Goal: Task Accomplishment & Management: Complete application form

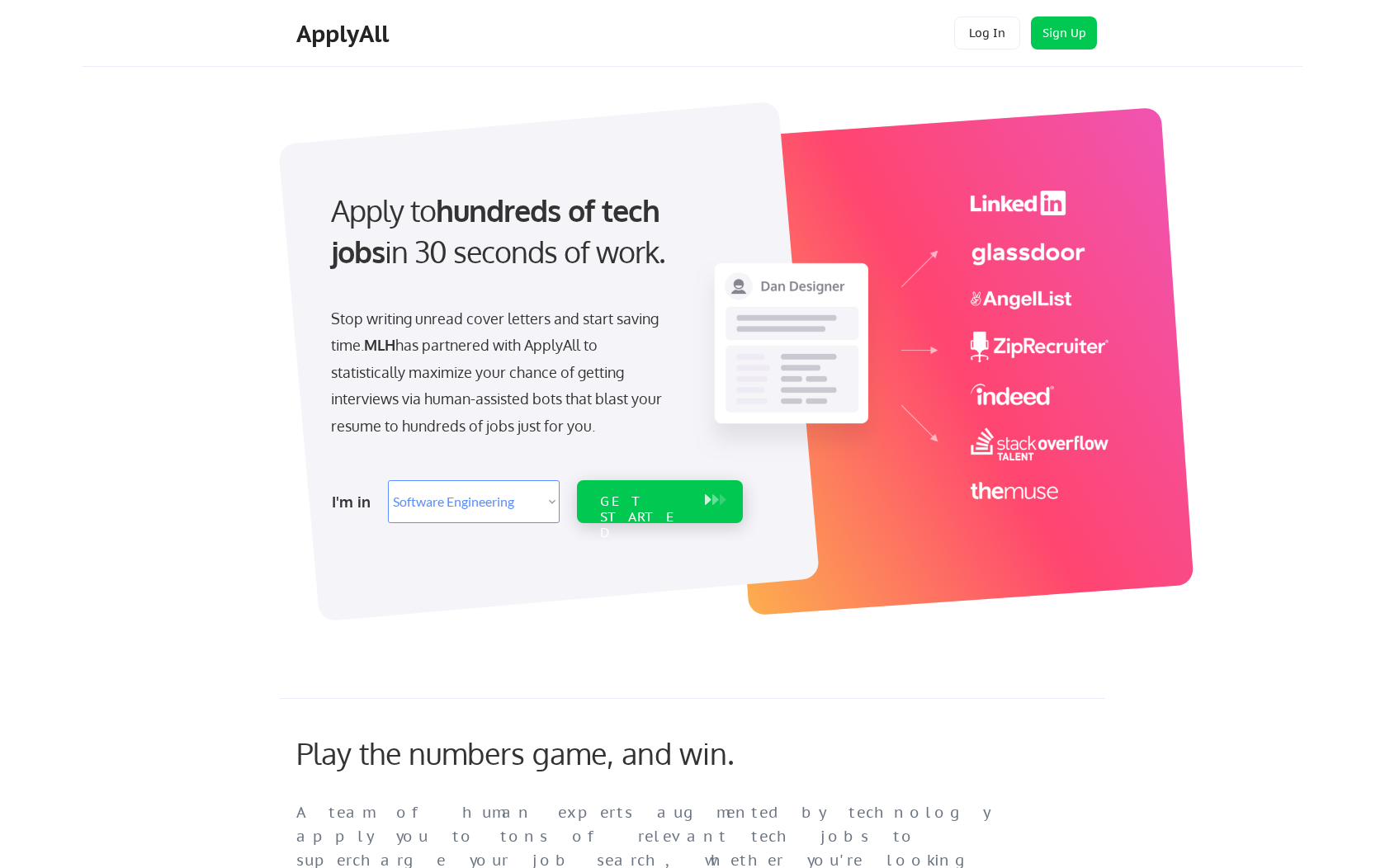
select select ""engineering""
click at [533, 500] on select "Select Role Software Engineering Product Management Customer Success Sales UI/U…" at bounding box center [474, 502] width 172 height 43
click at [664, 505] on div "GET STARTED" at bounding box center [644, 518] width 89 height 48
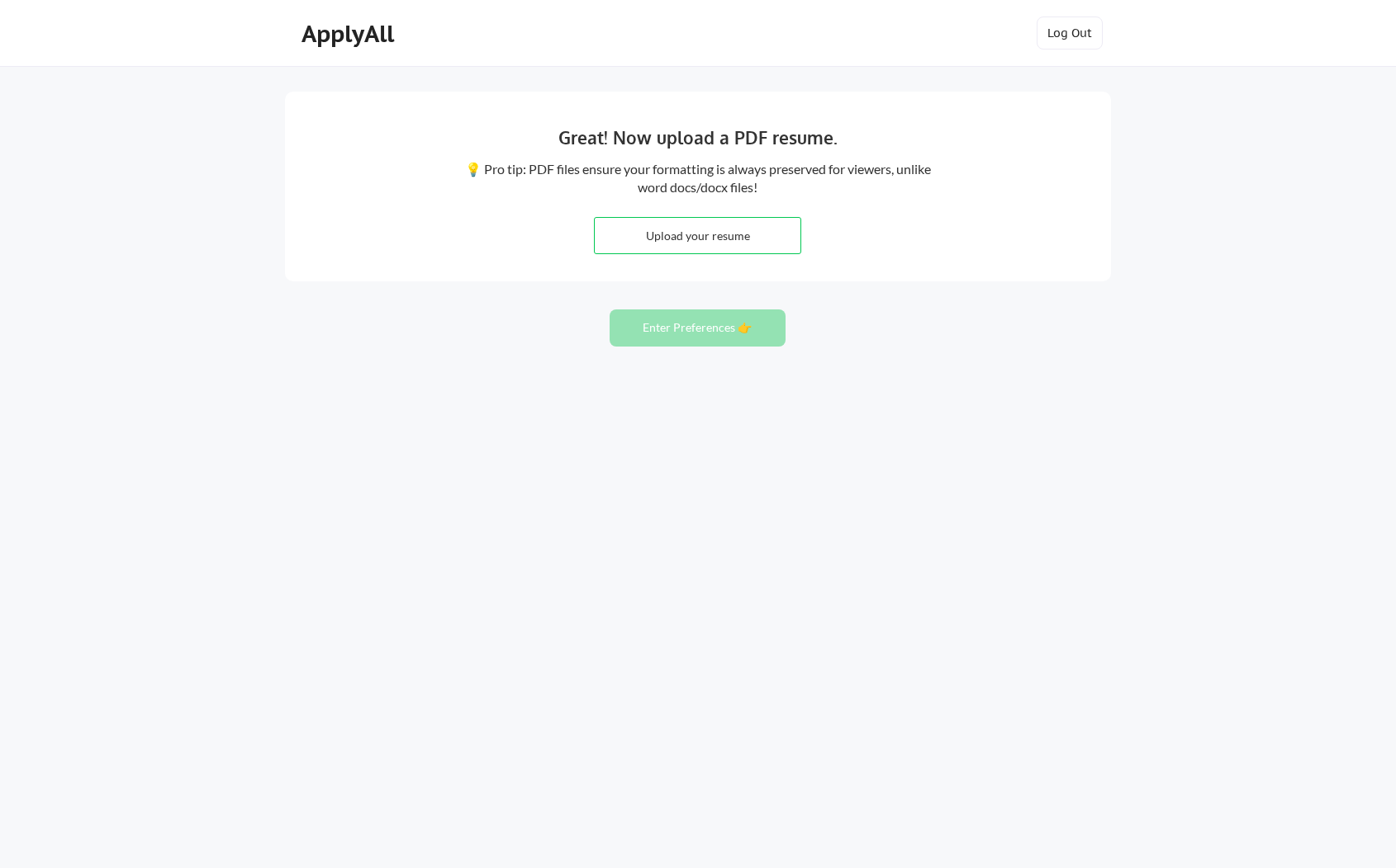
click at [690, 238] on input "file" at bounding box center [697, 235] width 205 height 36
type input "C:\fakepath\[PERSON_NAME] (1).pdf"
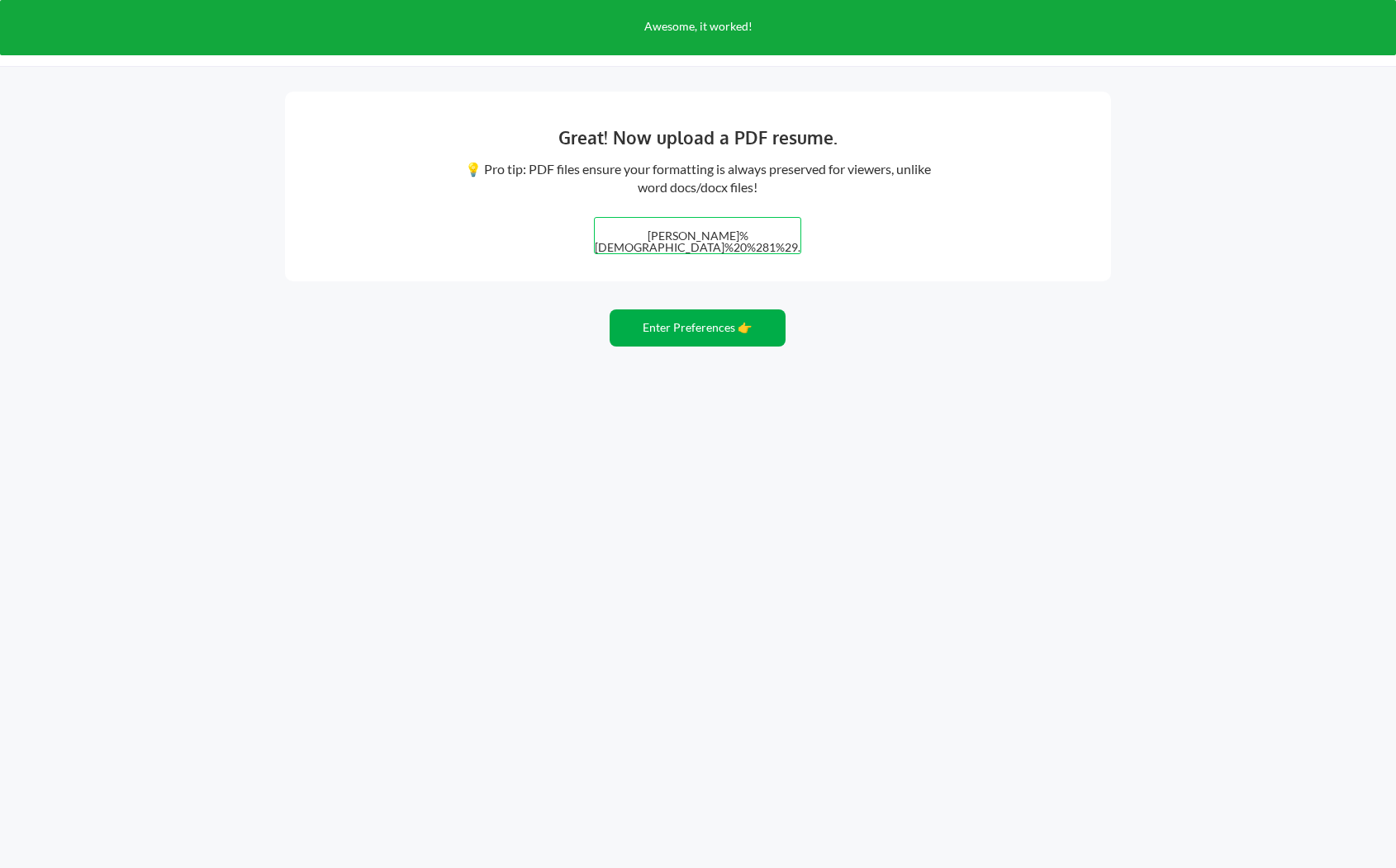
click at [676, 325] on button "Enter Preferences 👉" at bounding box center [698, 328] width 176 height 38
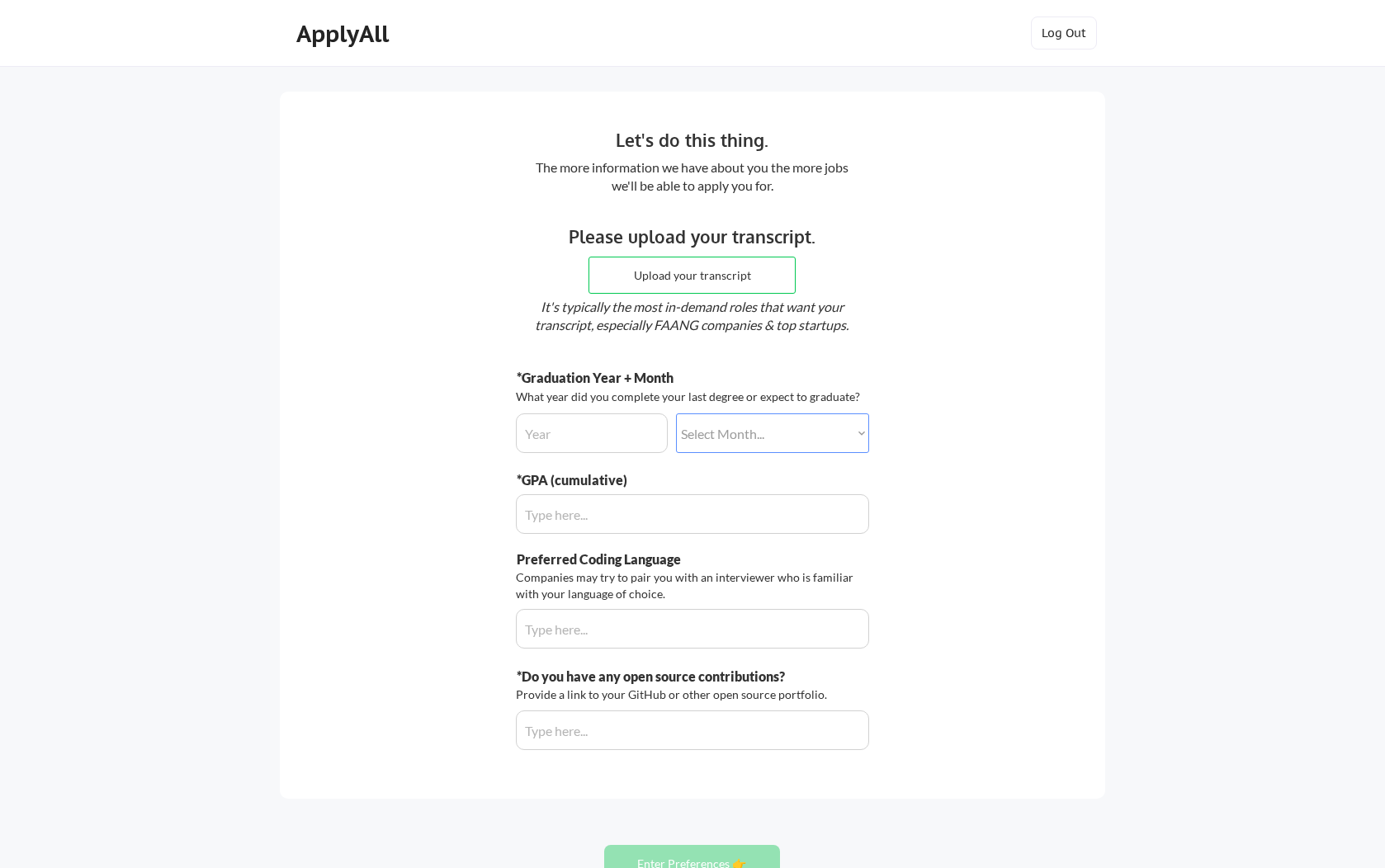
click at [605, 432] on input "input" at bounding box center [591, 433] width 151 height 40
click at [586, 442] on input "input" at bounding box center [591, 433] width 151 height 40
type input "2027"
click at [744, 436] on select "Select Month... January February March April May June July August September Oct…" at bounding box center [773, 433] width 193 height 40
select select ""june""
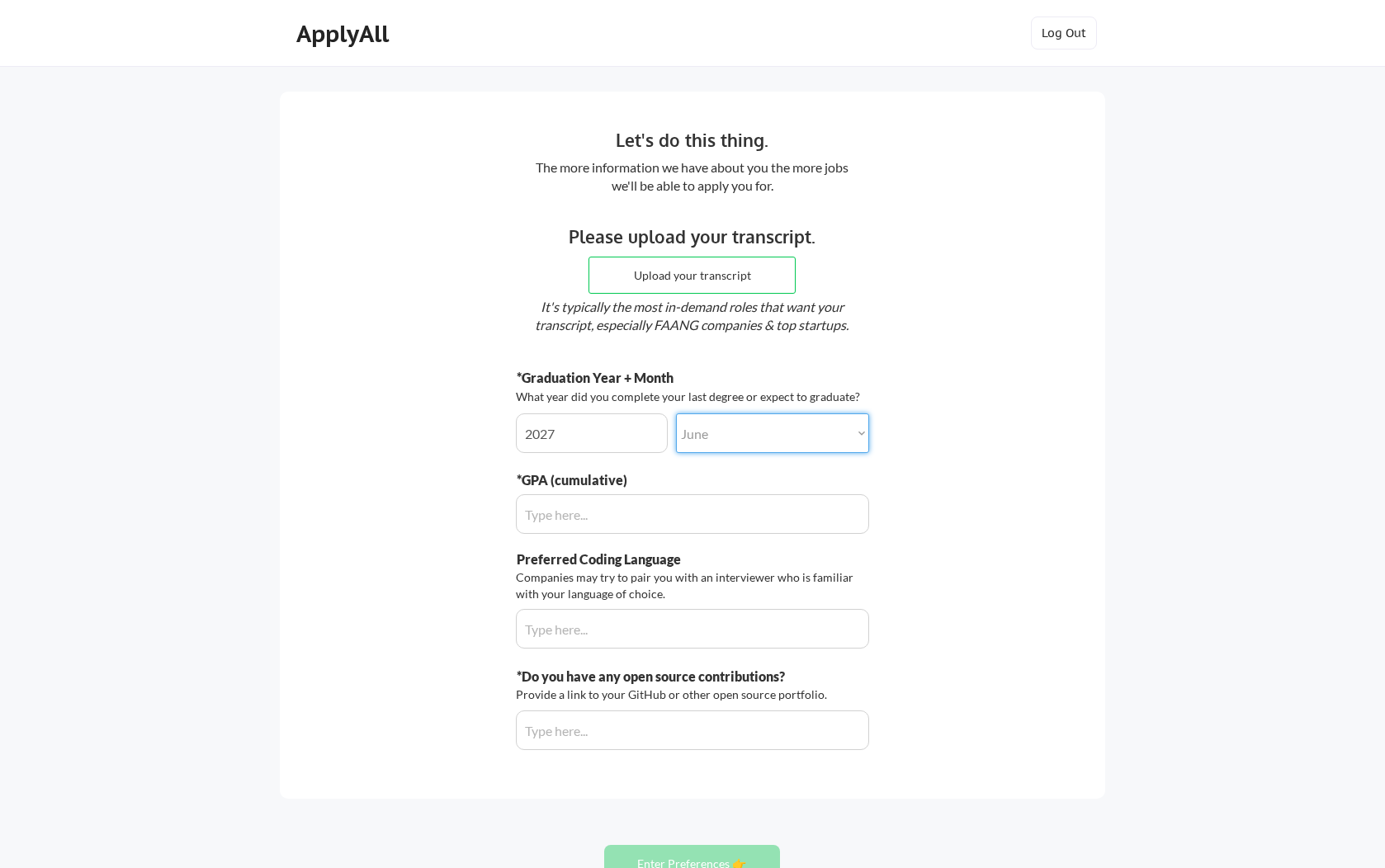
click at [676, 414] on select "Select Month... January February March April May June July August September Oct…" at bounding box center [773, 433] width 193 height 40
click at [582, 516] on input "input" at bounding box center [692, 514] width 353 height 40
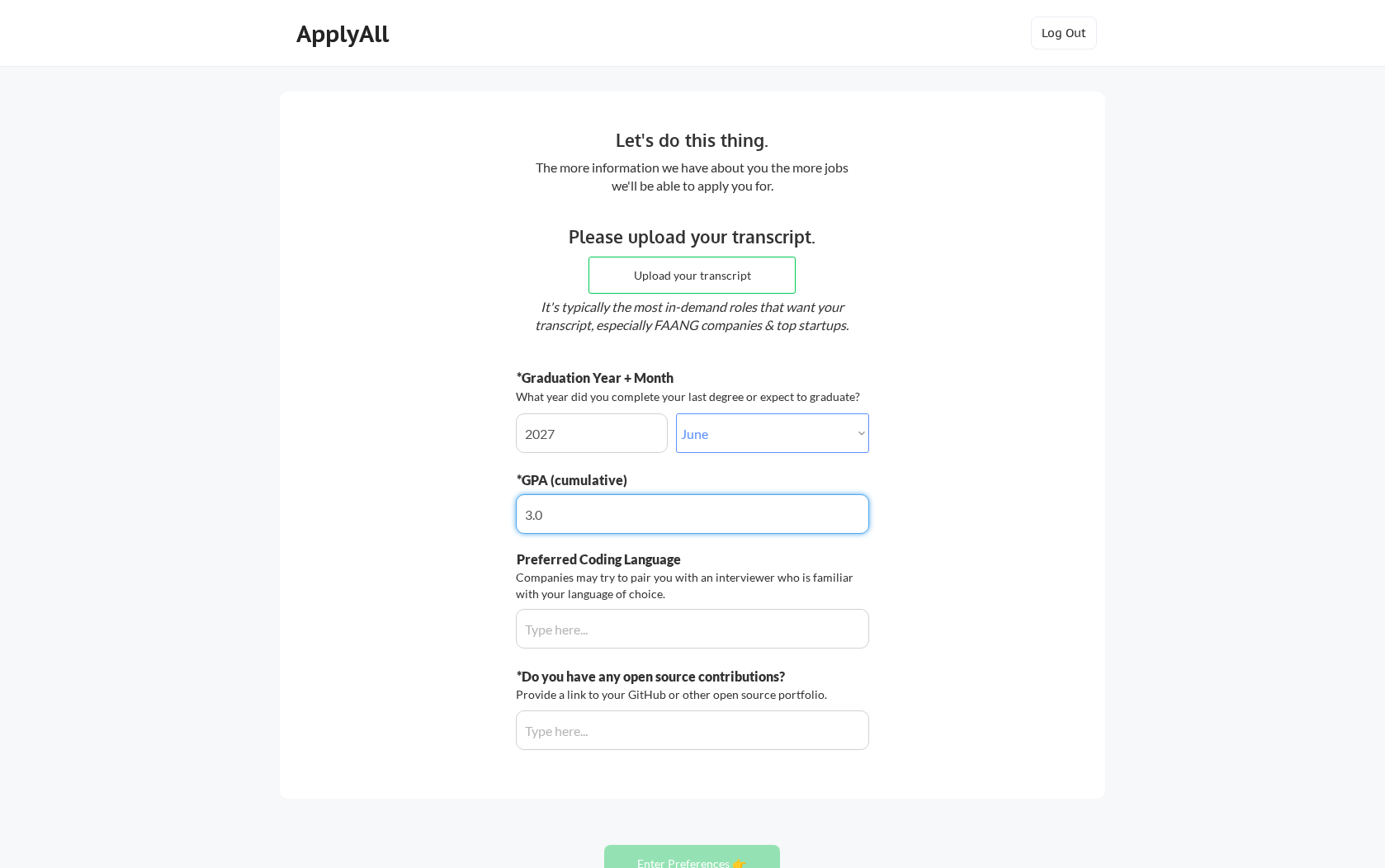
type input "3.8"
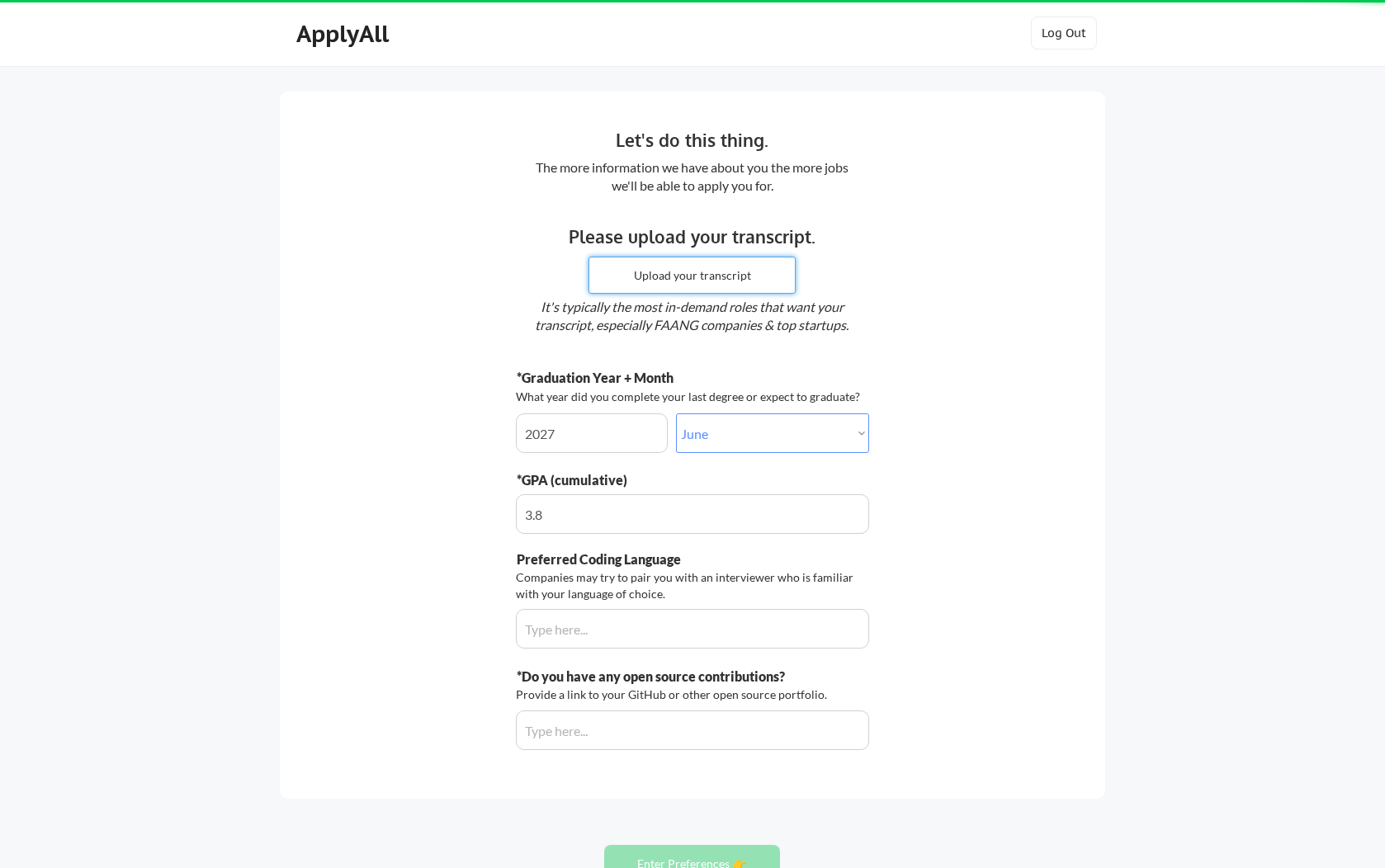
scroll to position [14, 0]
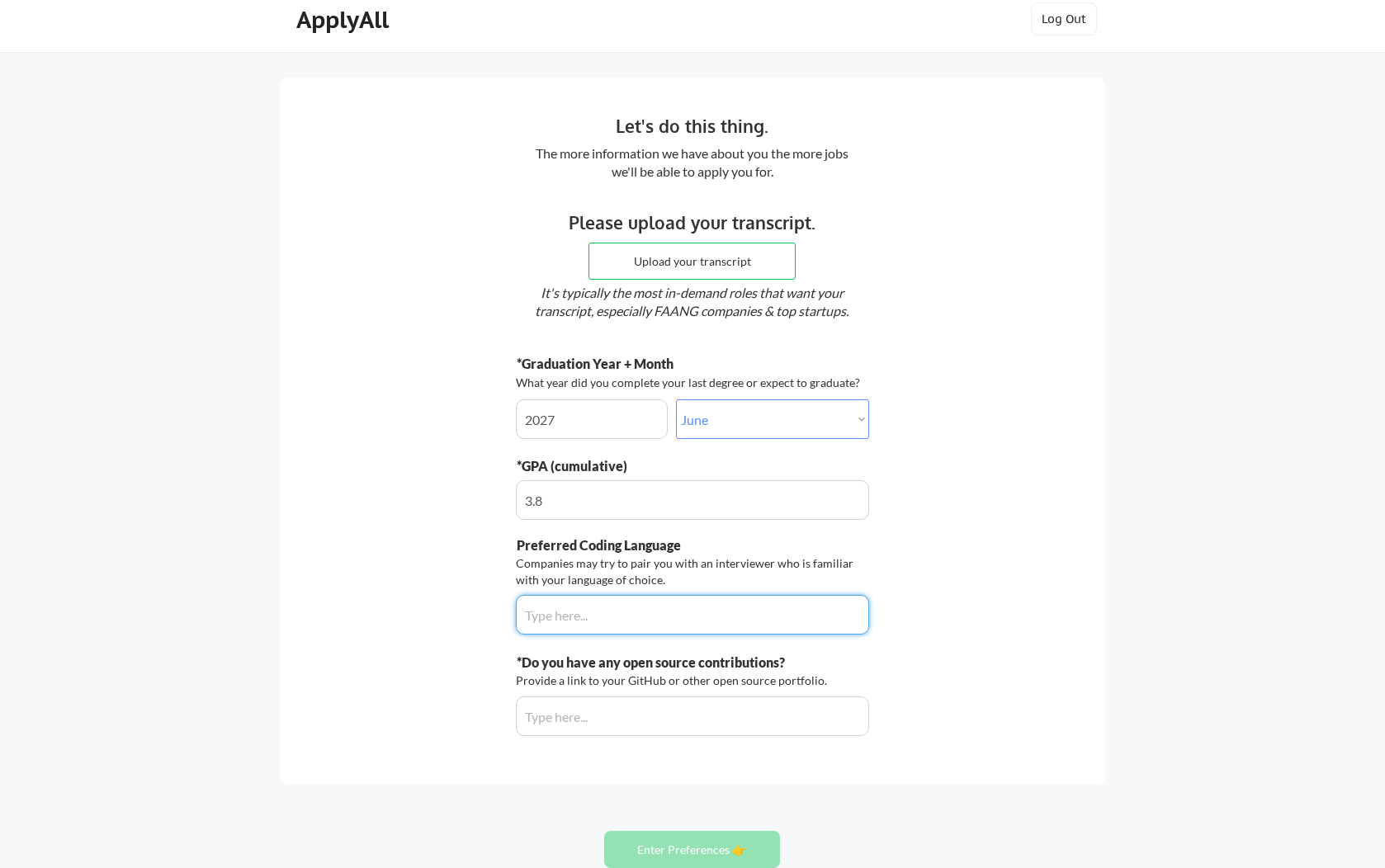
click at [587, 611] on input "input" at bounding box center [692, 614] width 353 height 40
type input "Python, Go, JavaScript"
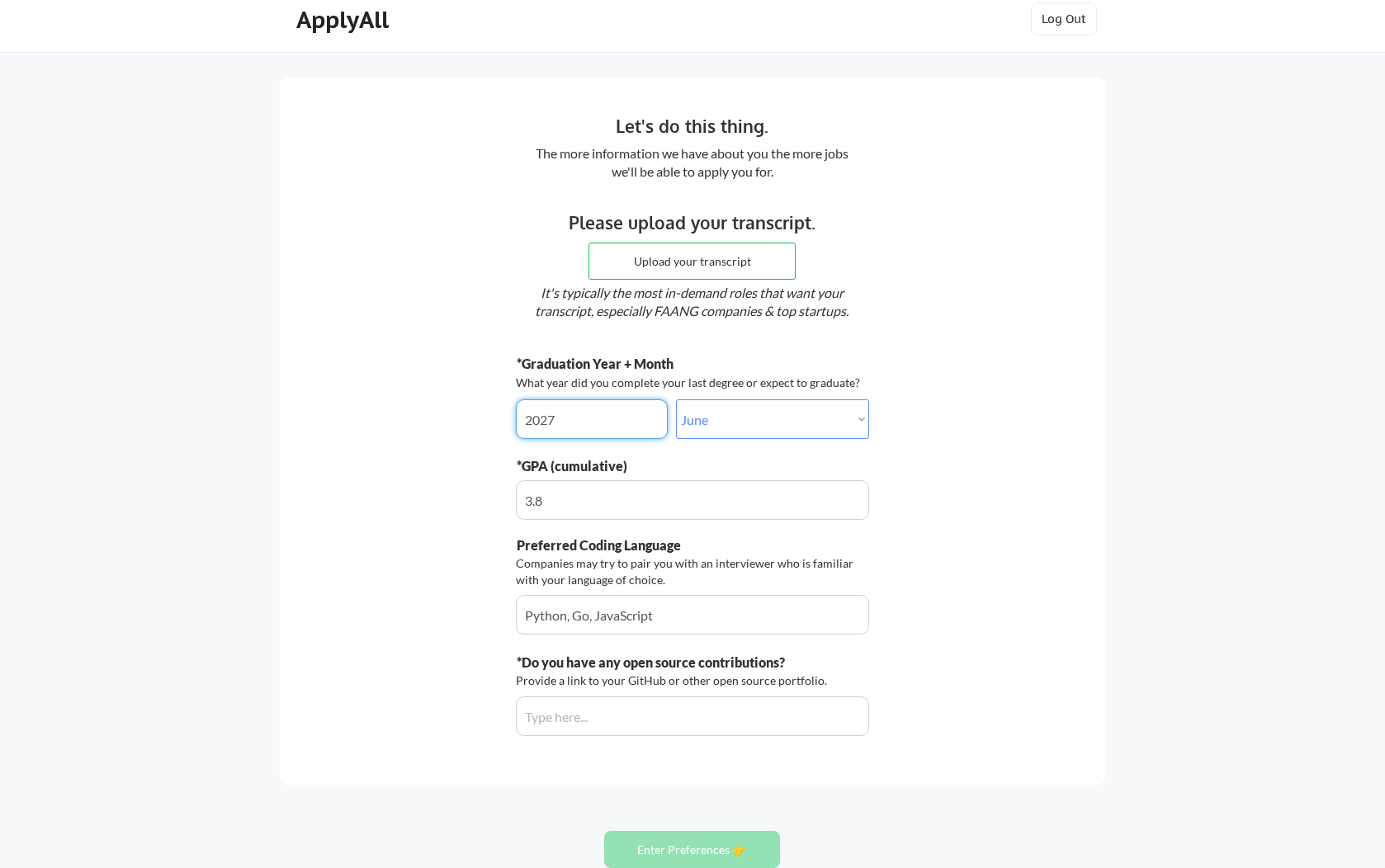
click at [628, 710] on input "input" at bounding box center [692, 716] width 353 height 40
click at [651, 723] on input "input" at bounding box center [692, 716] width 353 height 40
paste input "https://github.com/armandomm09/blue-banner-engine"
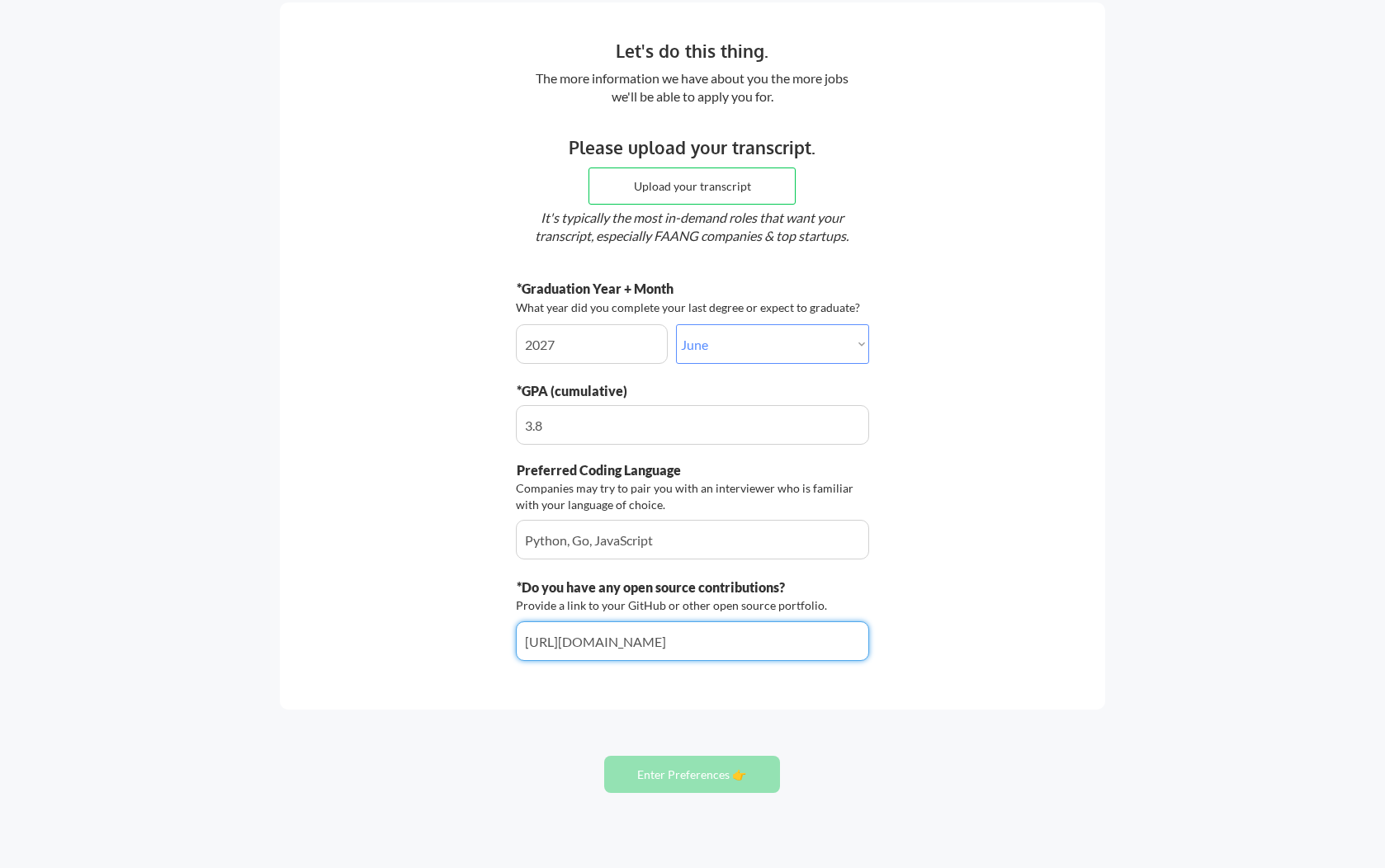
scroll to position [122, 0]
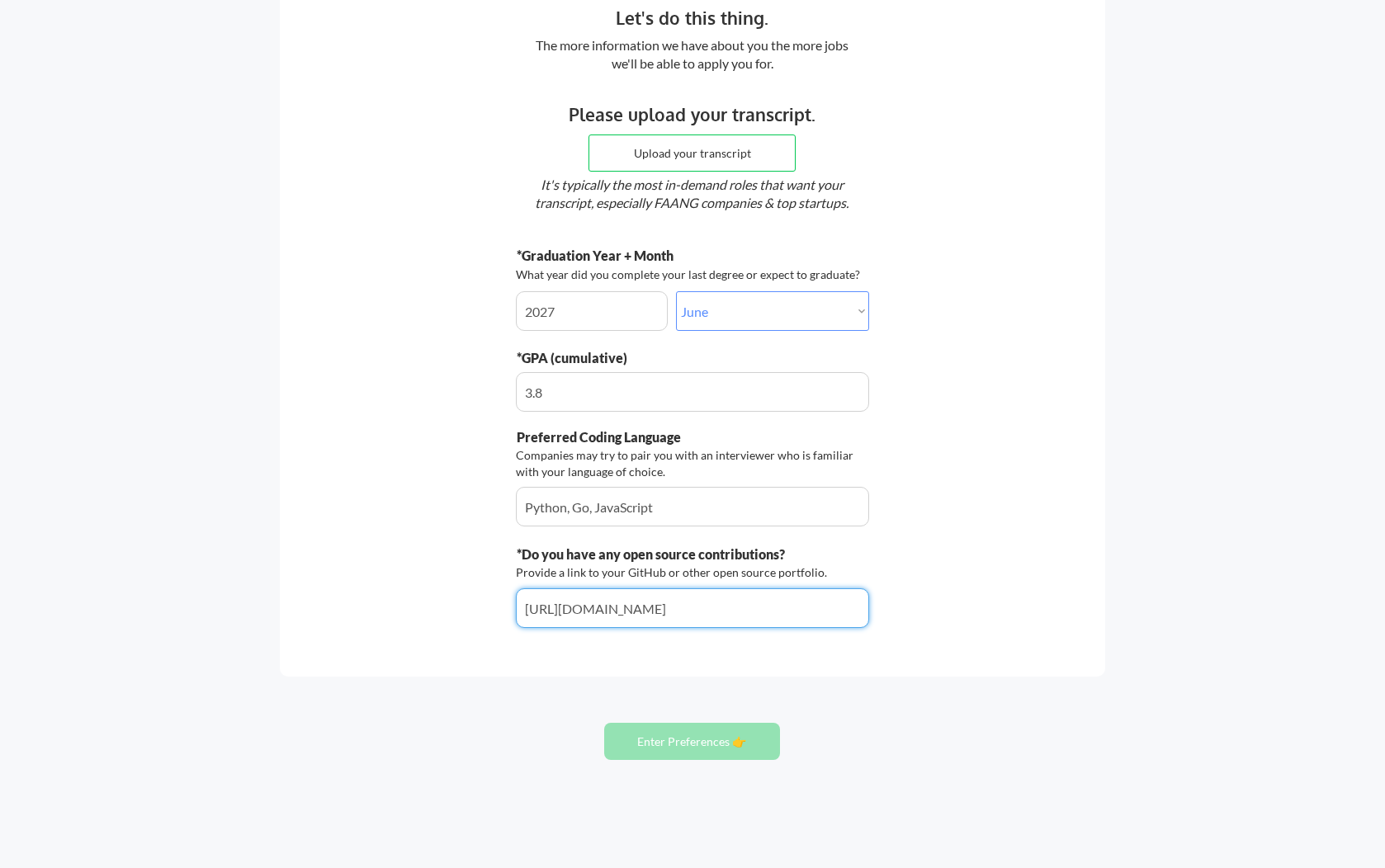
type input "https://github.com/armandomm09/blue-banner-engine"
click at [685, 746] on button "Enter Preferences 👉" at bounding box center [692, 742] width 176 height 38
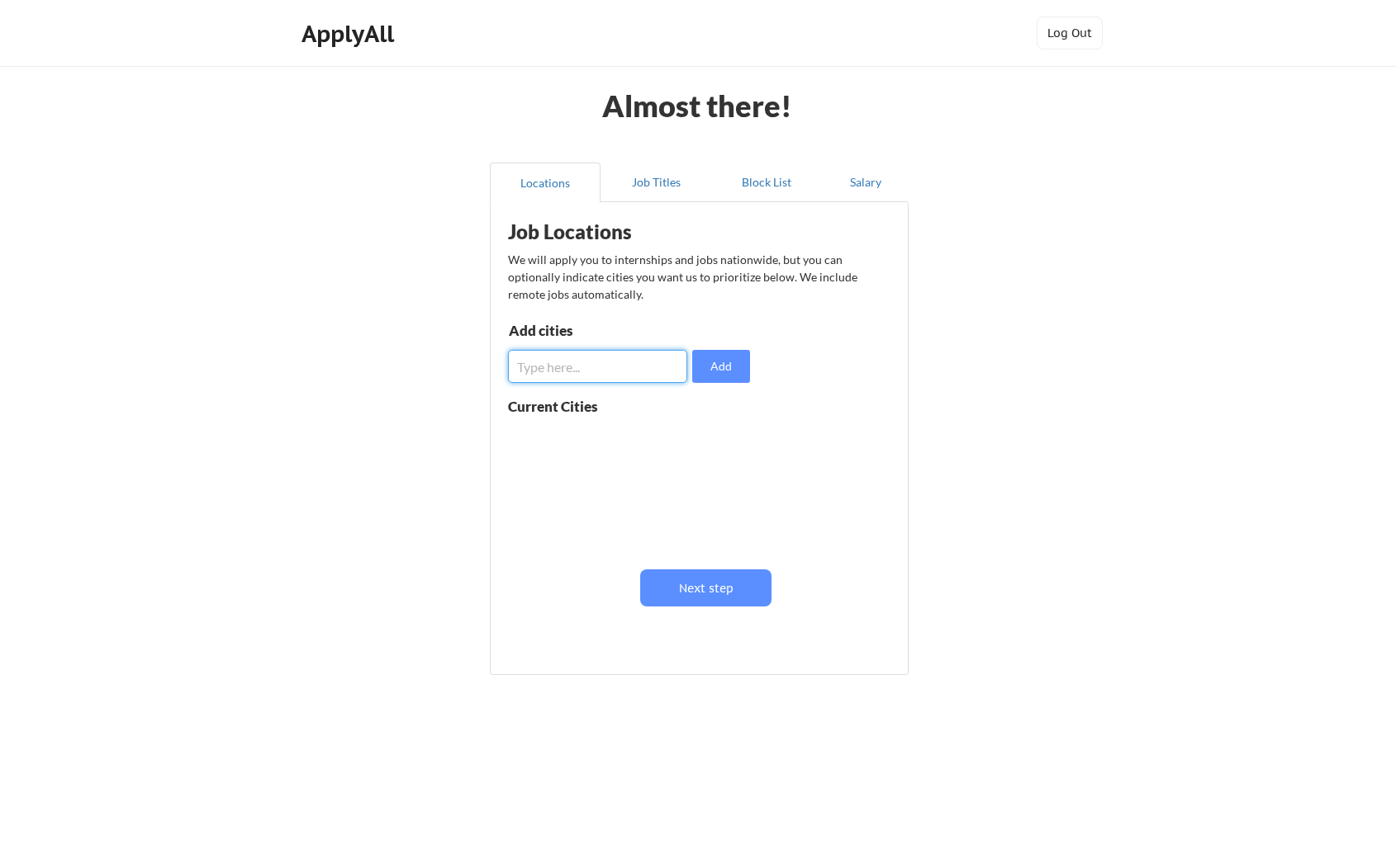
click at [616, 370] on input "input" at bounding box center [597, 366] width 179 height 33
click at [697, 584] on button "Next step" at bounding box center [705, 588] width 131 height 38
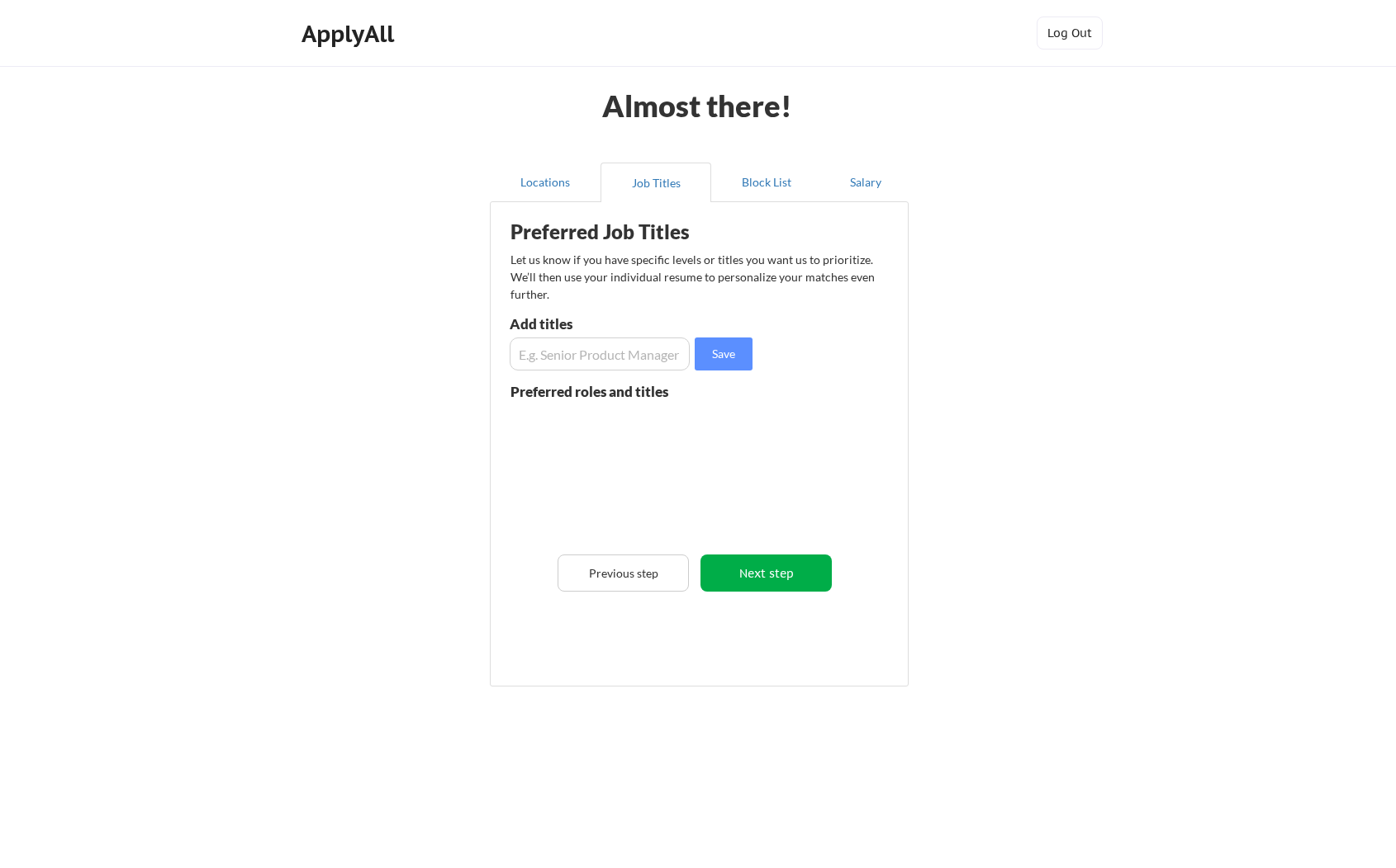
click at [774, 576] on button "Next step" at bounding box center [766, 573] width 131 height 38
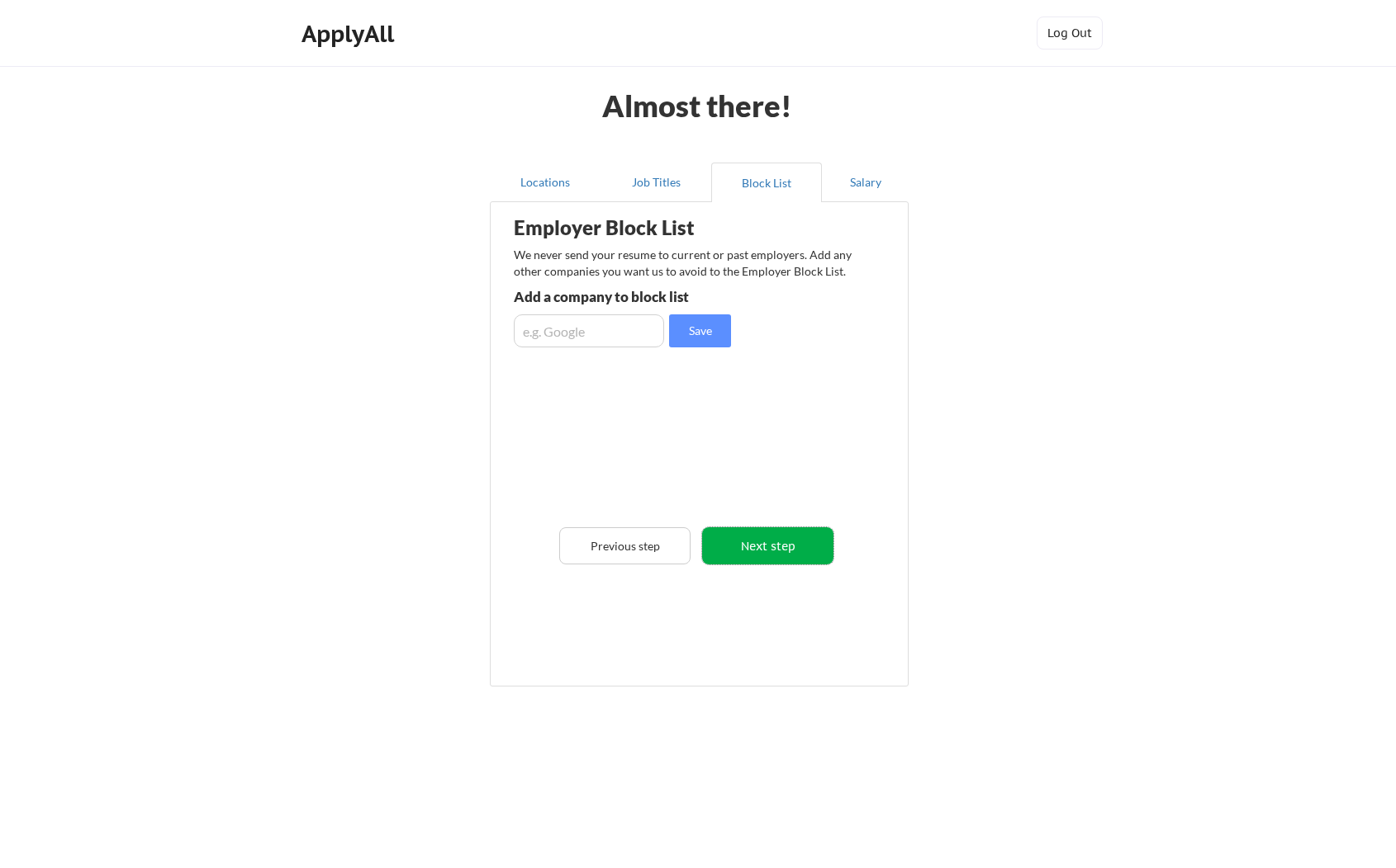
click at [765, 539] on button "Next step" at bounding box center [768, 546] width 131 height 38
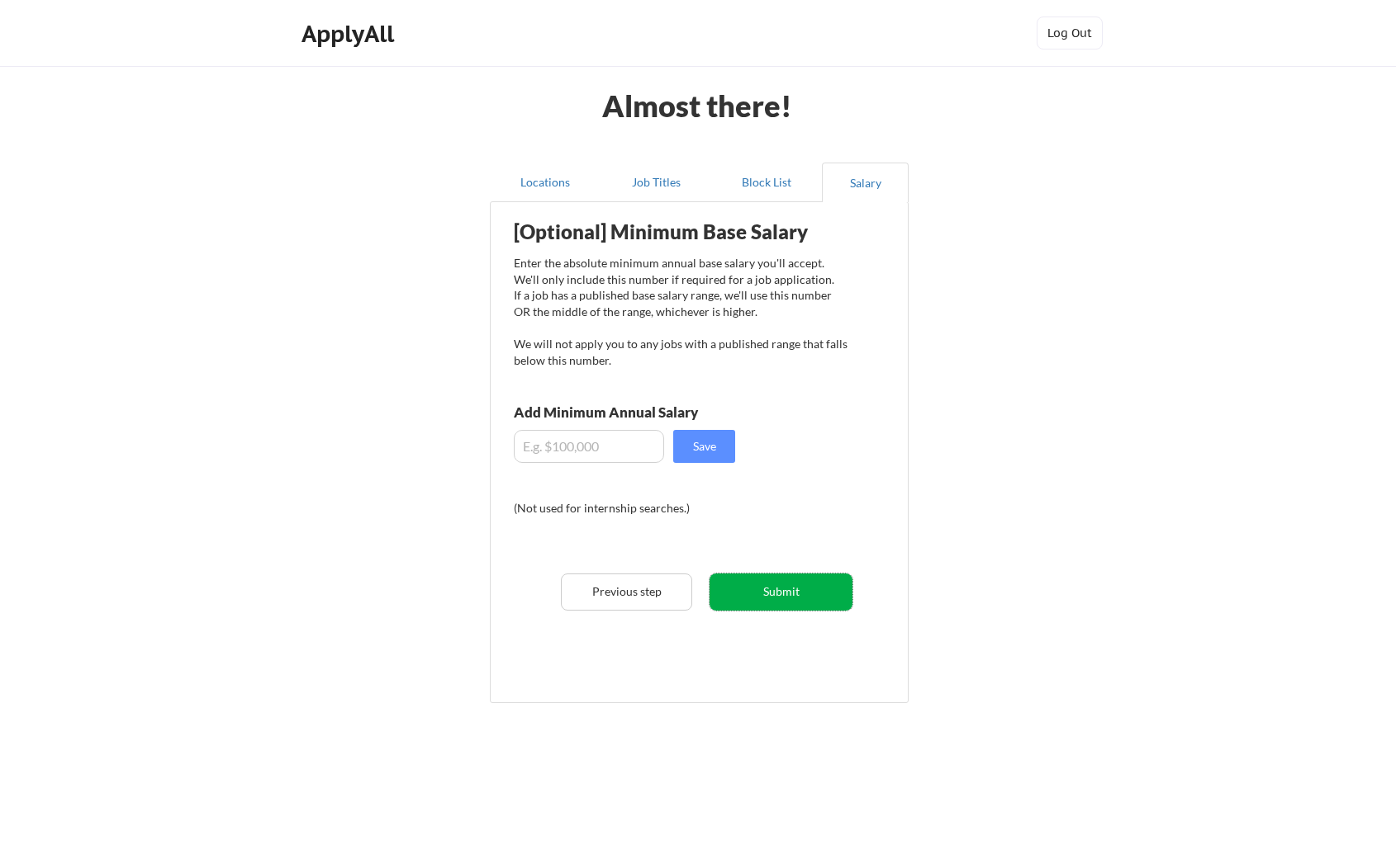
click at [765, 587] on button "Submit" at bounding box center [780, 592] width 143 height 38
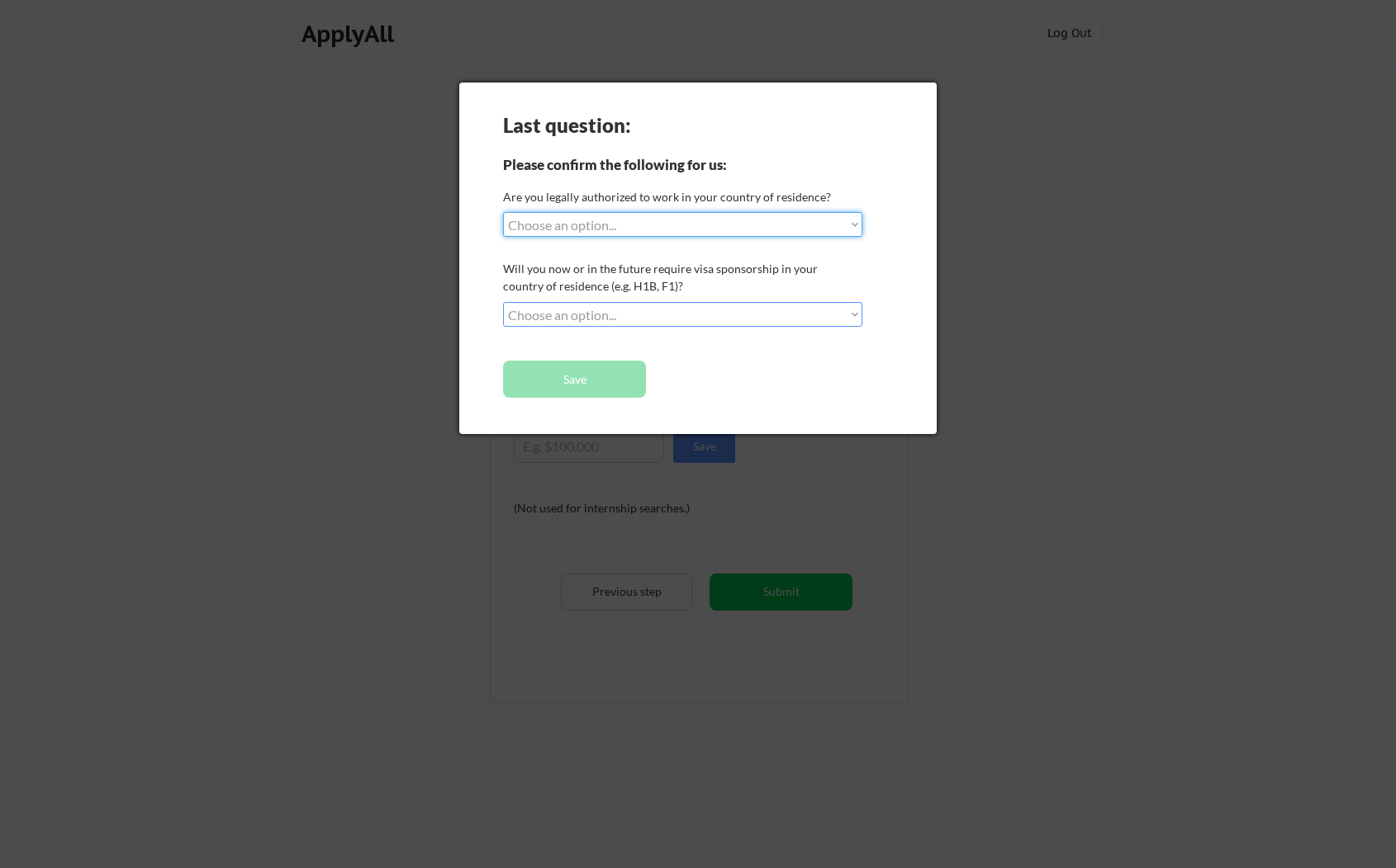
click at [621, 223] on select "Choose an option... Yes, I am a US Citizen Yes, I am a Canadian Citizen Yes, I …" at bounding box center [682, 225] width 359 height 25
select select ""no__i_am_not__yet__authorized""
click at [503, 212] on select "Choose an option... Yes, I am a US Citizen Yes, I am a Canadian Citizen Yes, I …" at bounding box center [682, 225] width 359 height 25
click at [588, 312] on select "Choose an option... No, I will not need sponsorship Yes, I will need sponsorship" at bounding box center [682, 314] width 359 height 25
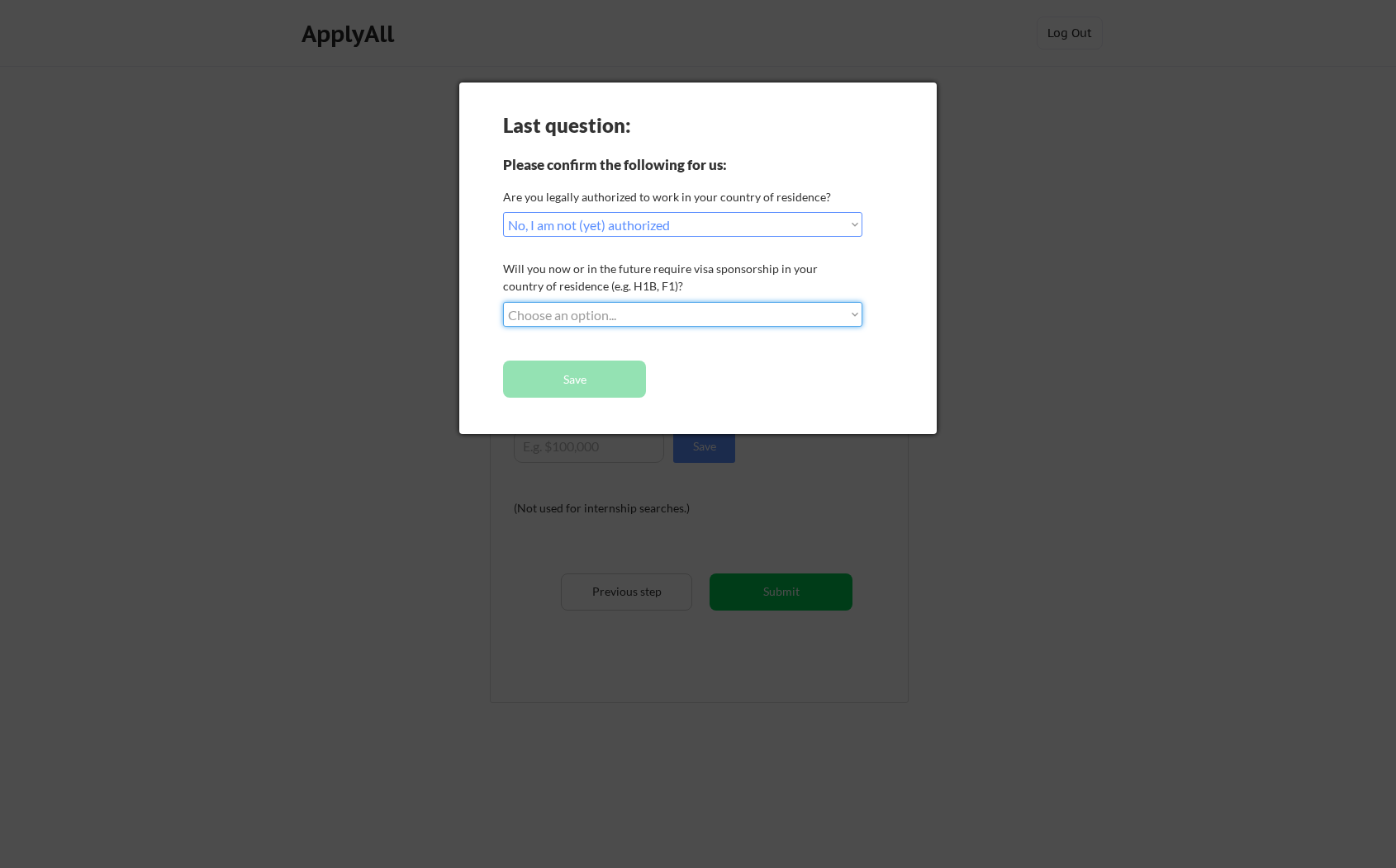
select select ""yes__i_will_need_sponsorship""
click at [503, 302] on select "Choose an option... No, I will not need sponsorship Yes, I will need sponsorship" at bounding box center [682, 314] width 359 height 25
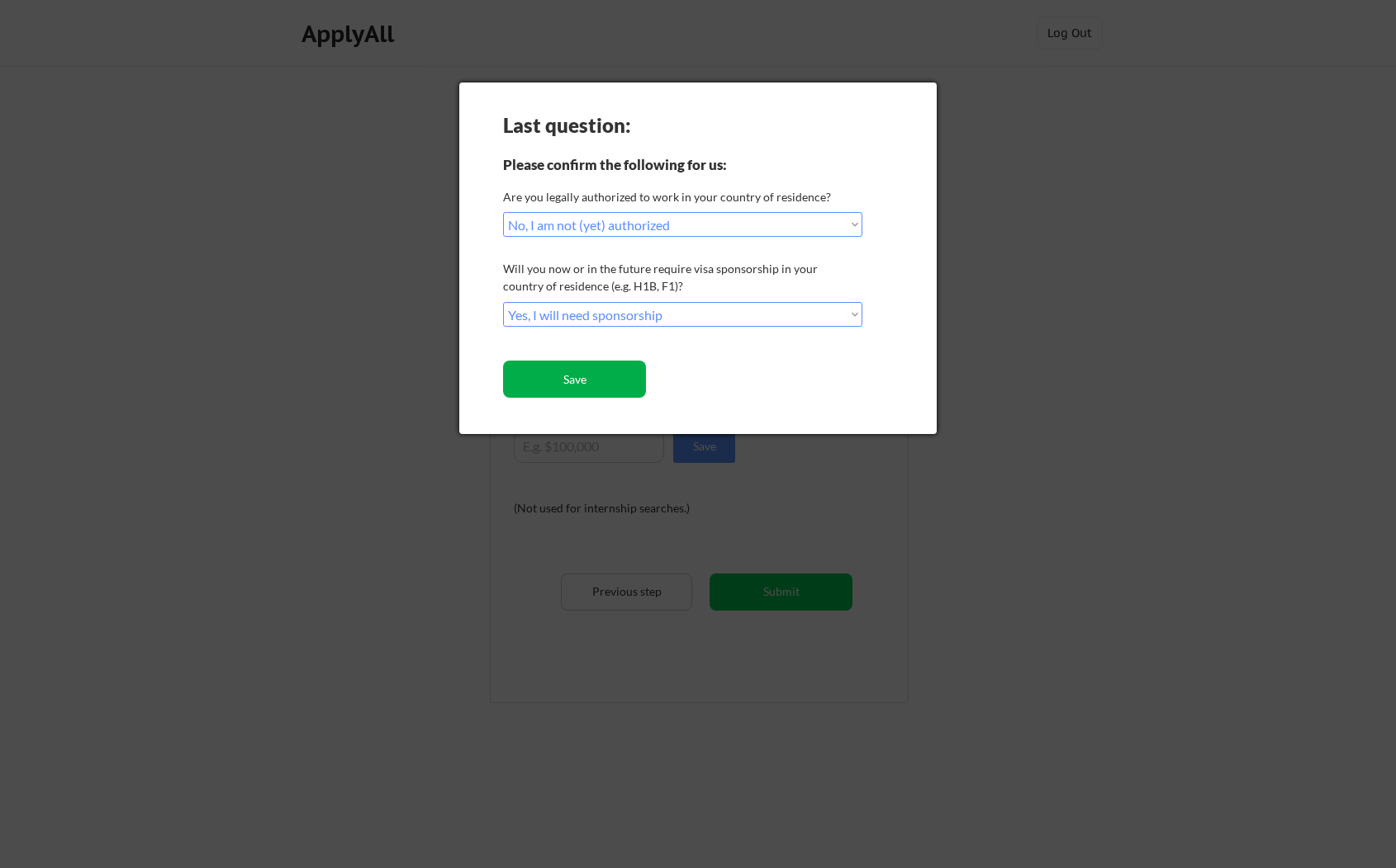
click at [562, 383] on button "Save" at bounding box center [574, 379] width 143 height 38
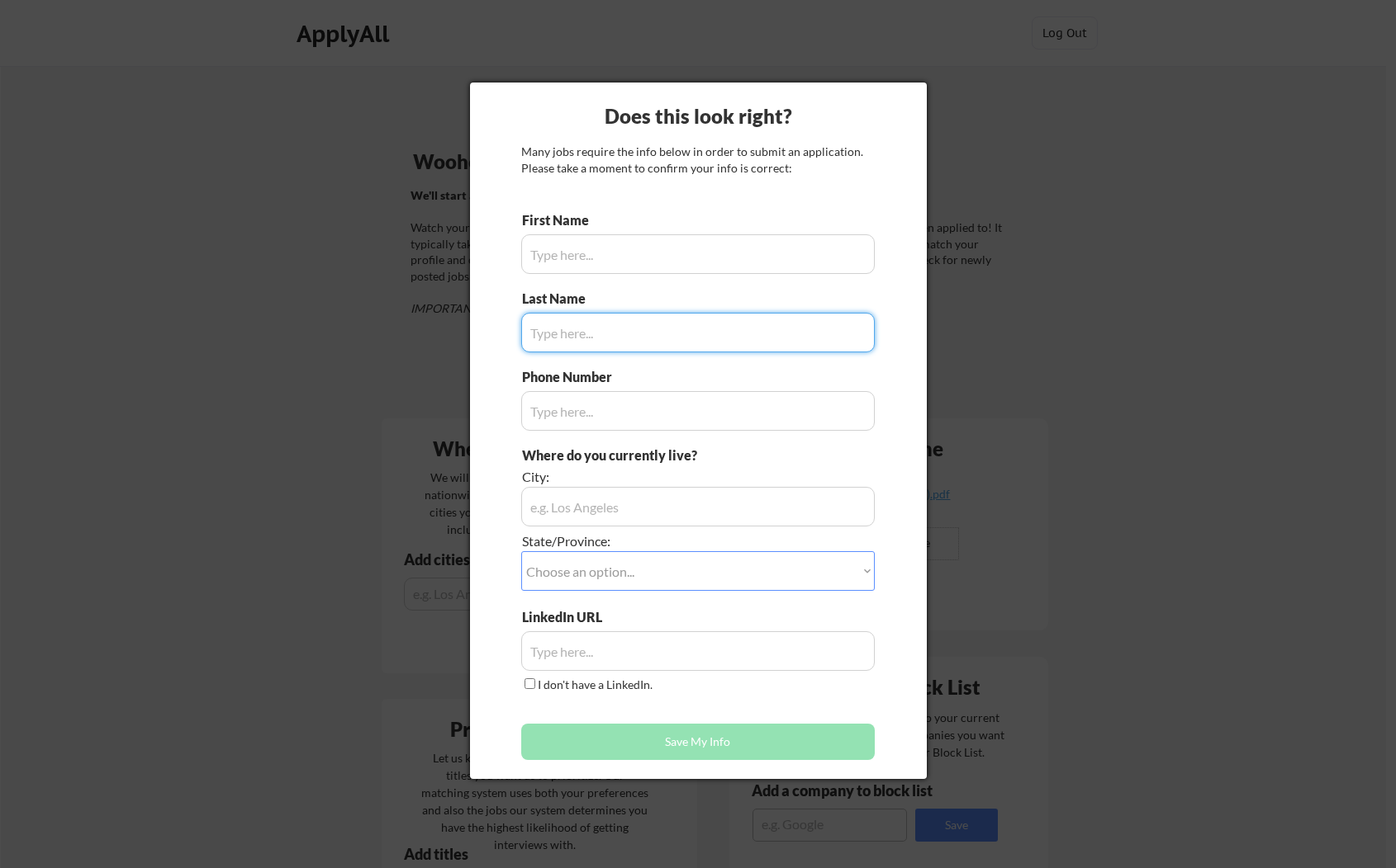
click at [583, 255] on input "input" at bounding box center [698, 254] width 353 height 40
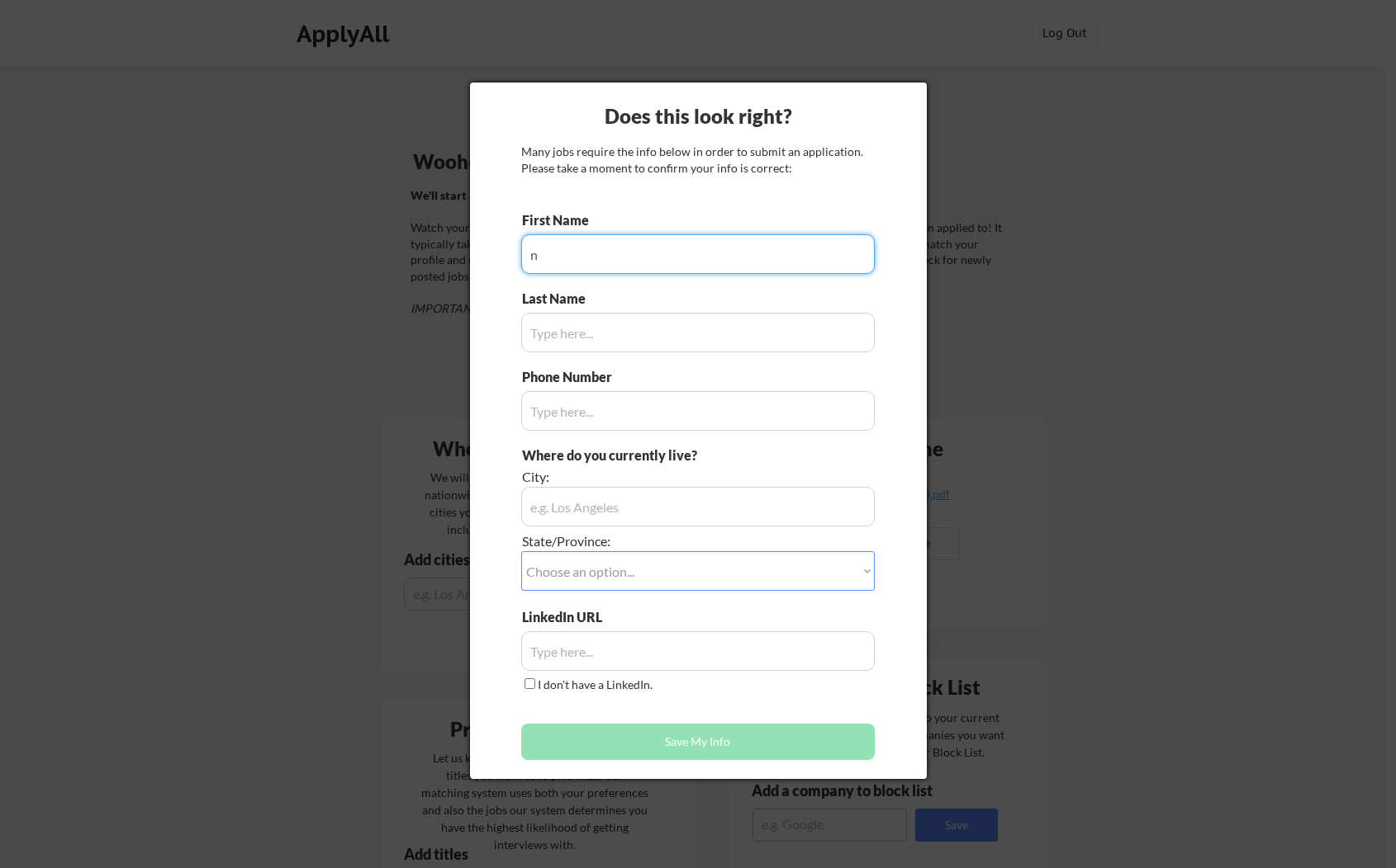
type input "no"
type input "Mac Beath Milián"
type input "+52 221 174 5452"
type input "Puebla, Mexico"
type input "Pablo Armando"
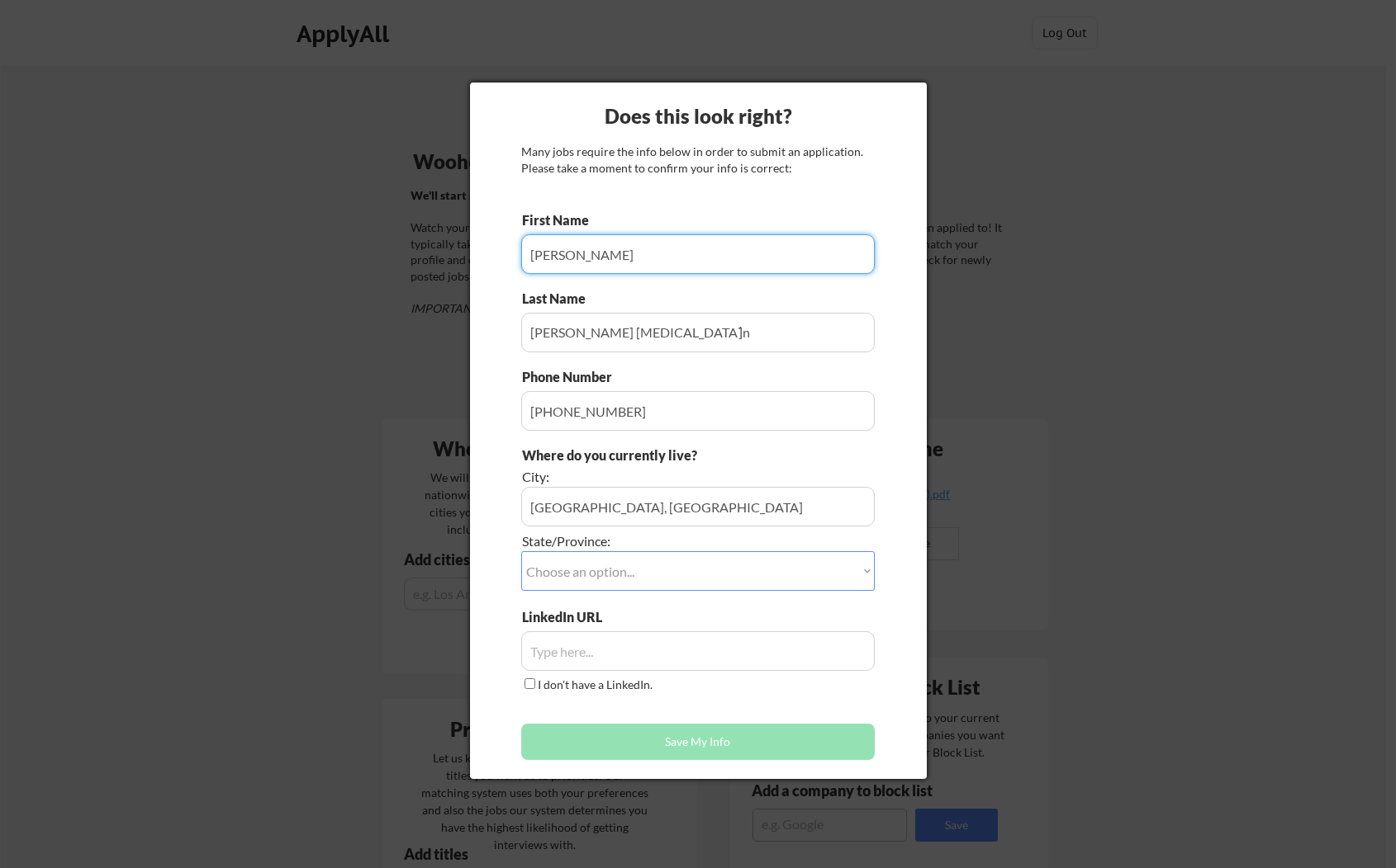
click at [590, 571] on select "Choose an option... Other/Not Applicable Alabama Alaska Alberta Arizona Arkansa…" at bounding box center [698, 571] width 353 height 40
click at [597, 562] on select "Choose an option... Other/Not Applicable Alabama Alaska Alberta Arizona Arkansa…" at bounding box center [698, 571] width 353 height 40
click at [563, 662] on input "input" at bounding box center [698, 651] width 353 height 40
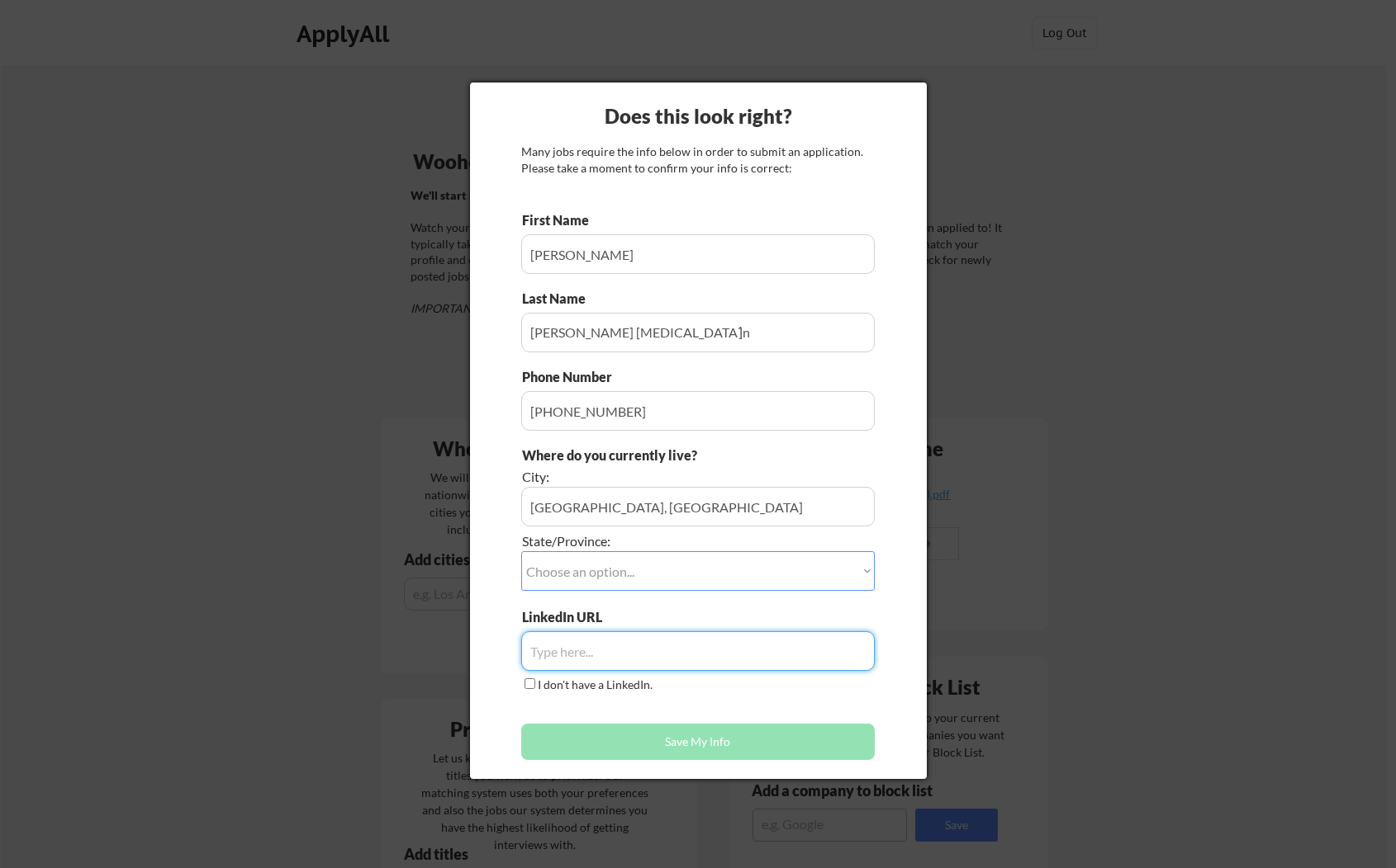
click at [554, 652] on input "input" at bounding box center [698, 651] width 353 height 40
paste input "www.linkedin.com/in/armandomm09"
type input "www.linkedin.com/in/armandomm09"
click at [623, 753] on button "Save My Info" at bounding box center [698, 743] width 353 height 37
drag, startPoint x: 623, startPoint y: 708, endPoint x: 622, endPoint y: 719, distance: 11.0
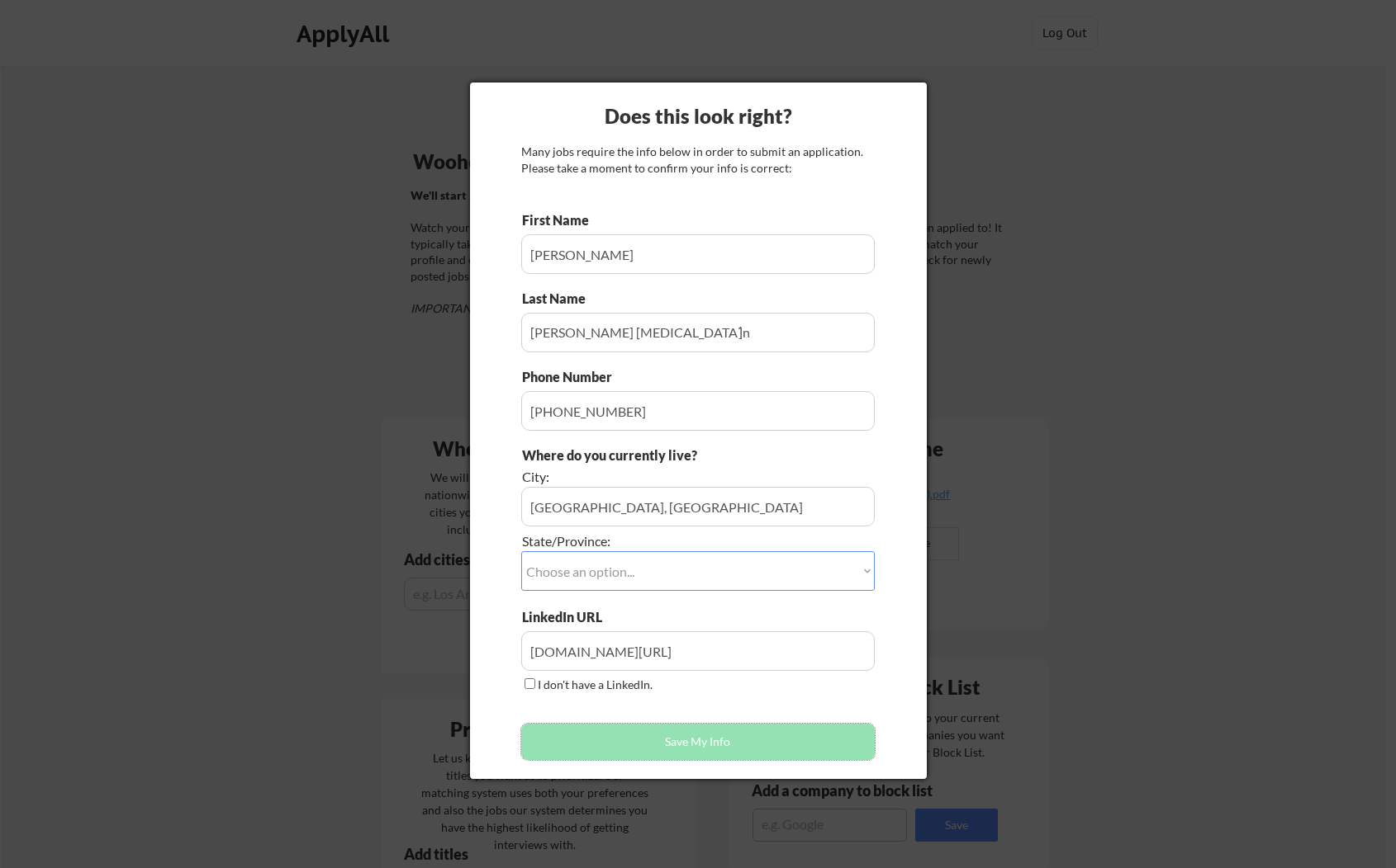
click at [622, 708] on div "First Name Last Name Phone Number Where do you currently live? City: State/Prov…" at bounding box center [698, 490] width 353 height 557
click at [1034, 345] on div at bounding box center [698, 434] width 1396 height 868
click at [590, 582] on select "Choose an option... Other/Not Applicable Alabama Alaska Alberta Arizona Arkansa…" at bounding box center [698, 571] width 353 height 40
select select ""Other/Not Applicable""
click at [521, 552] on select "Choose an option... Other/Not Applicable Alabama Alaska Alberta Arizona Arkansa…" at bounding box center [698, 571] width 353 height 40
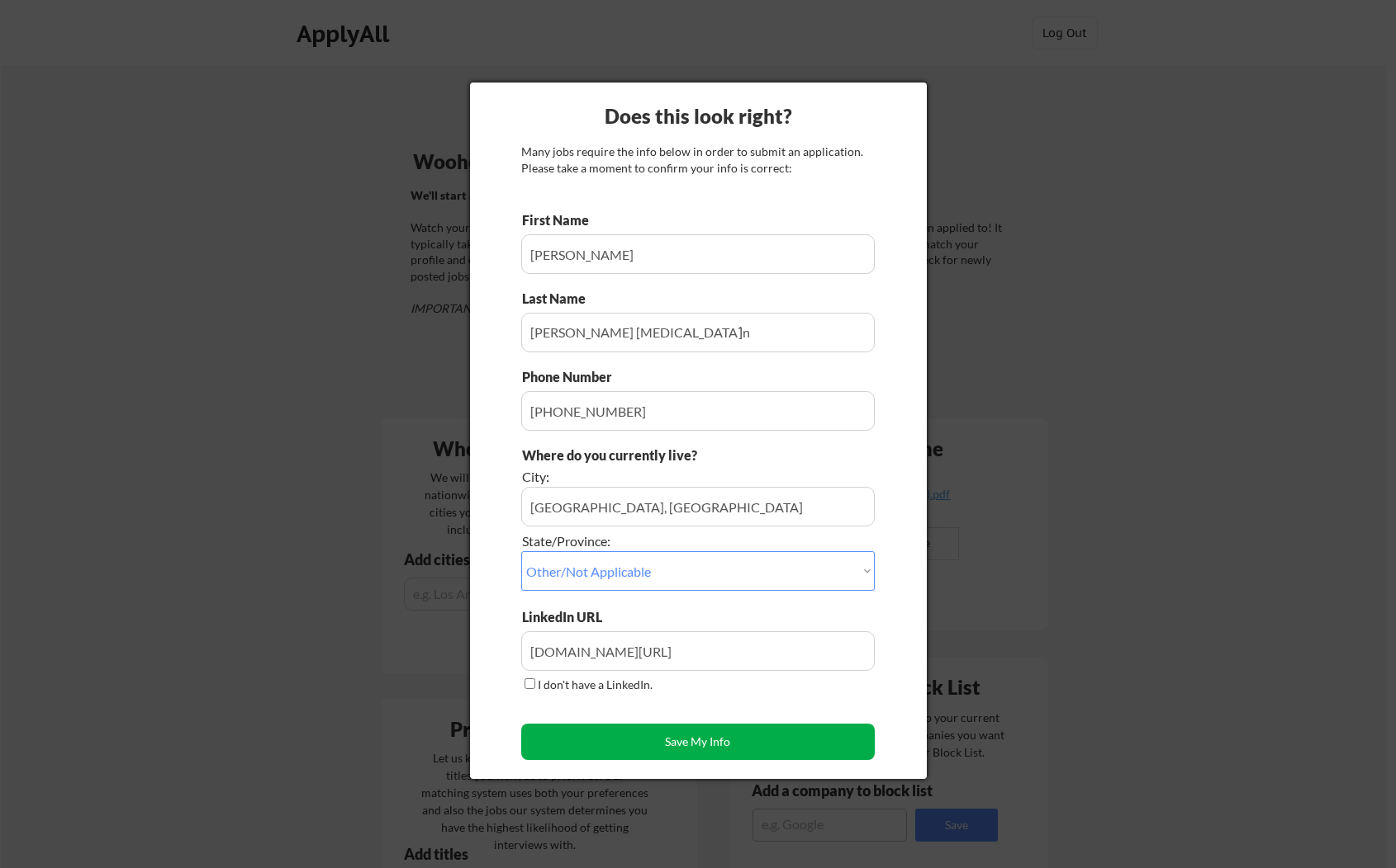
click at [638, 745] on button "Save My Info" at bounding box center [698, 743] width 353 height 37
type input "Puebla, Mexico, Other/Not Applicable"
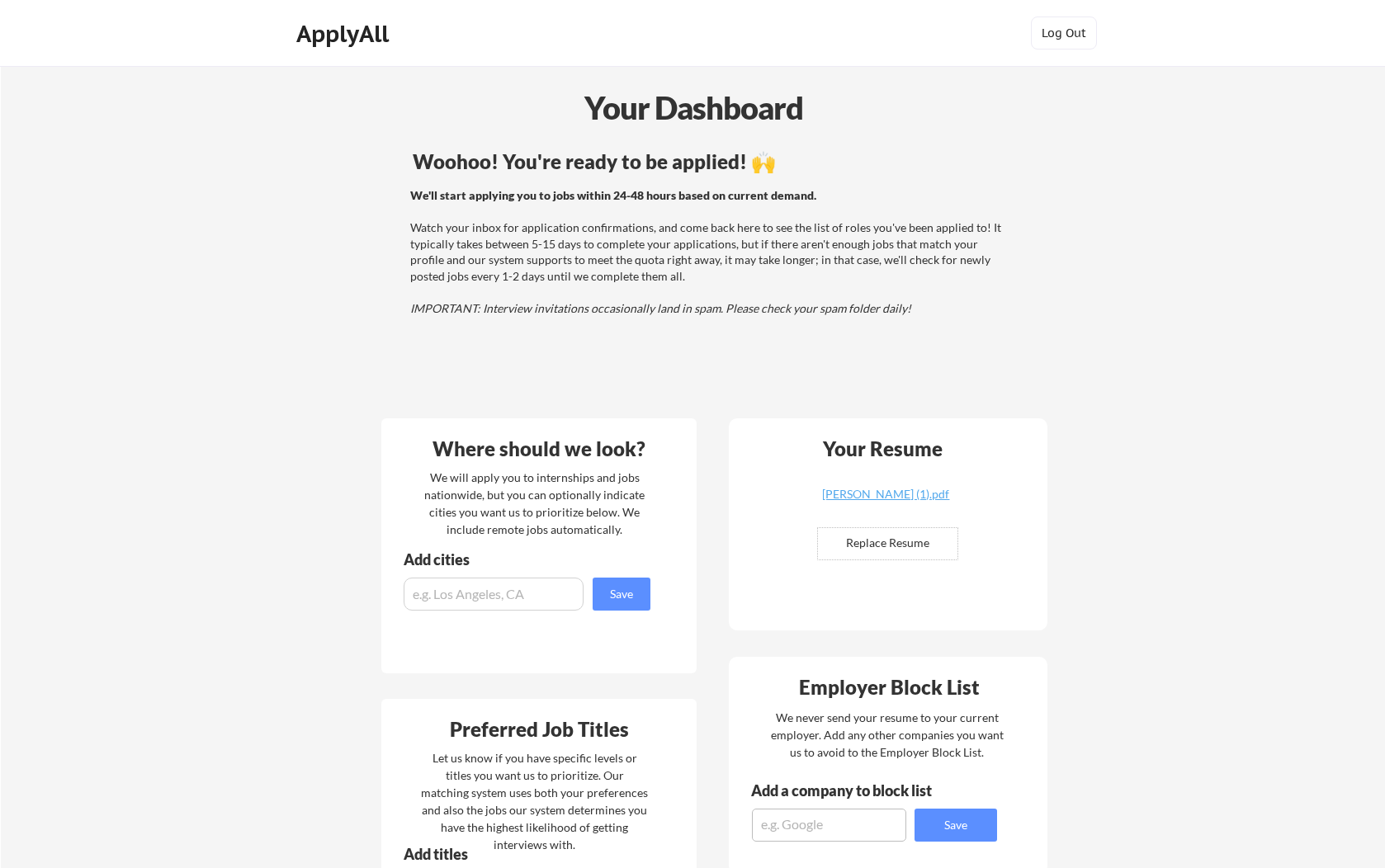
click at [479, 144] on div "Woohoo! You're ready to be applied! 🙌 We'll start applying you to jobs within 2…" at bounding box center [710, 275] width 666 height 263
click at [345, 35] on div "ApplyAll" at bounding box center [344, 34] width 97 height 28
